Goal: Navigation & Orientation: Find specific page/section

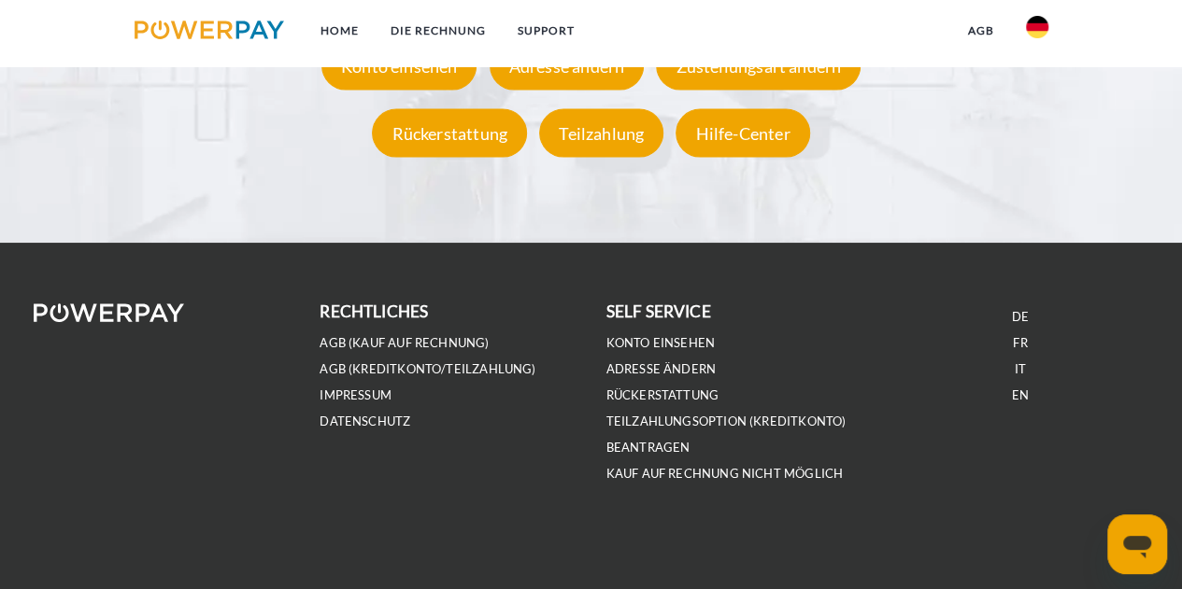
scroll to position [3429, 0]
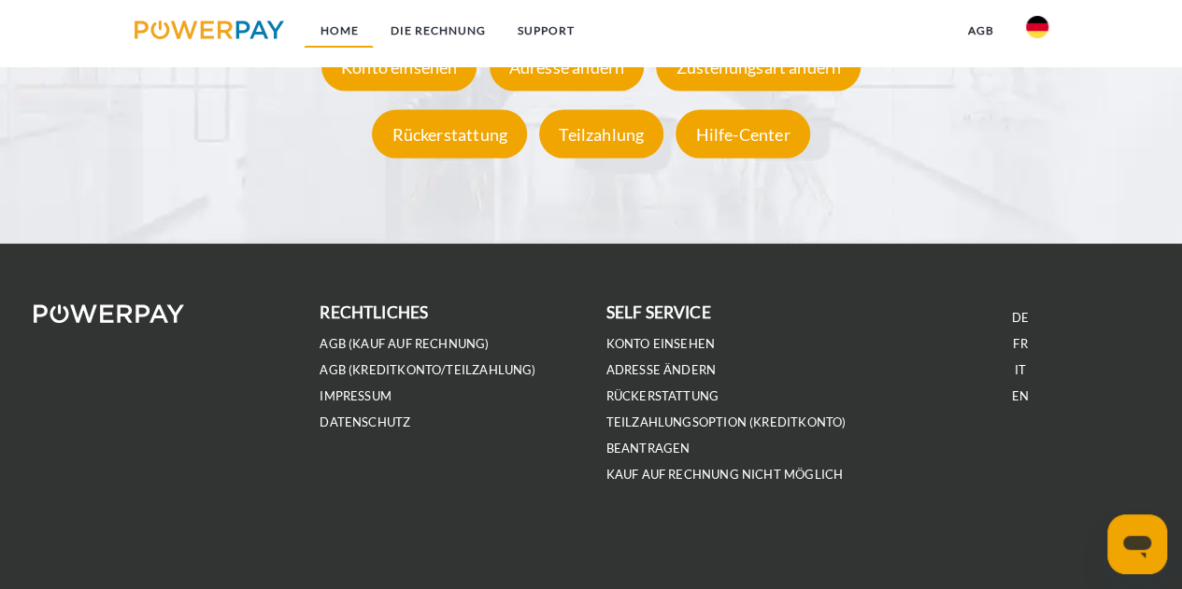
click at [346, 23] on link "Home" at bounding box center [339, 31] width 70 height 34
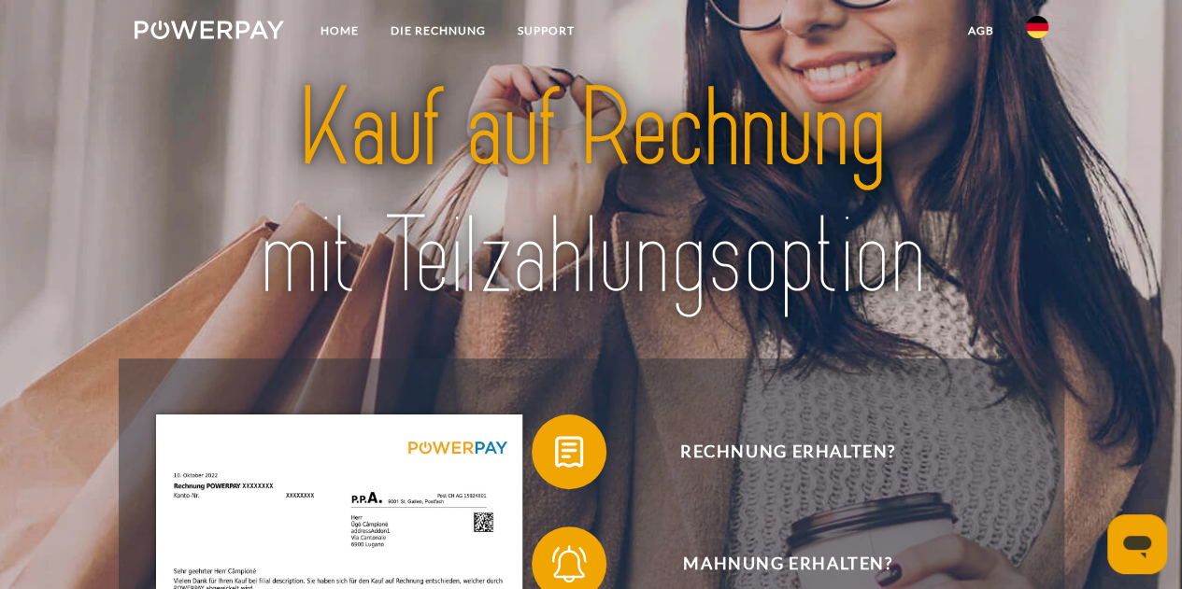
click at [254, 26] on img at bounding box center [209, 30] width 150 height 19
click at [336, 37] on link "Home" at bounding box center [339, 31] width 70 height 34
click at [531, 40] on link "SUPPORT" at bounding box center [545, 31] width 89 height 34
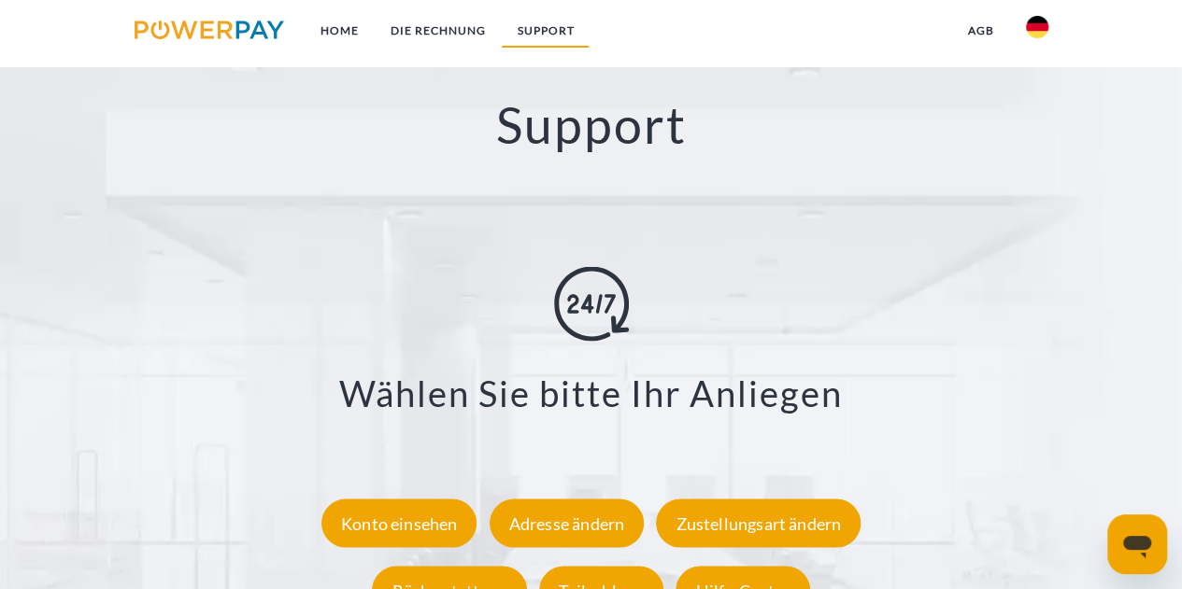
scroll to position [2976, 0]
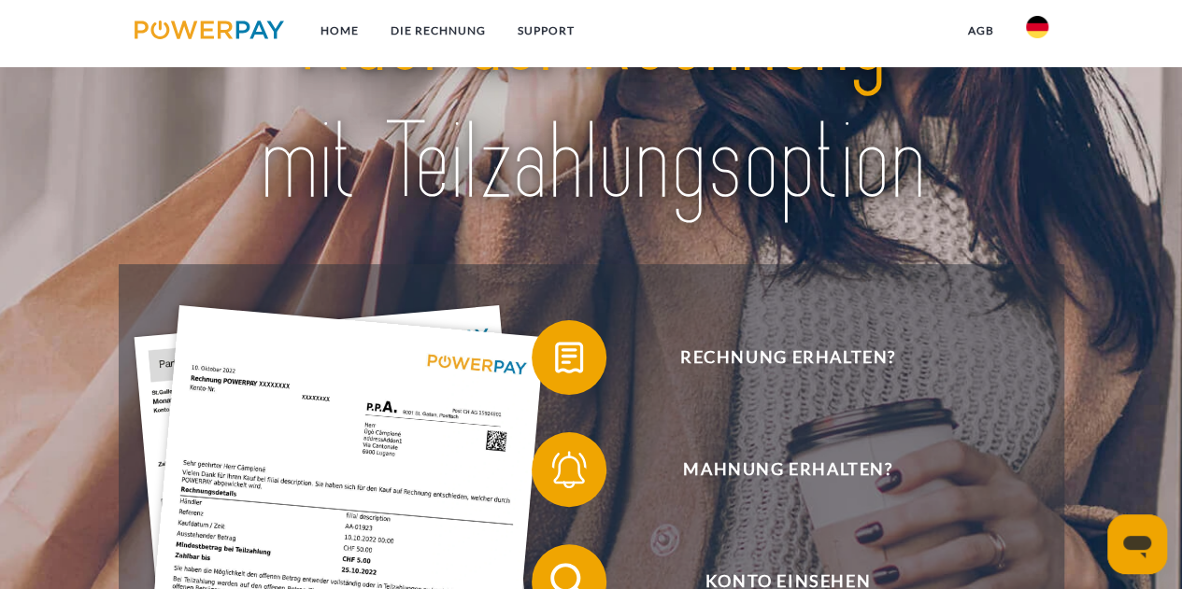
scroll to position [95, 0]
